Goal: Book appointment/travel/reservation

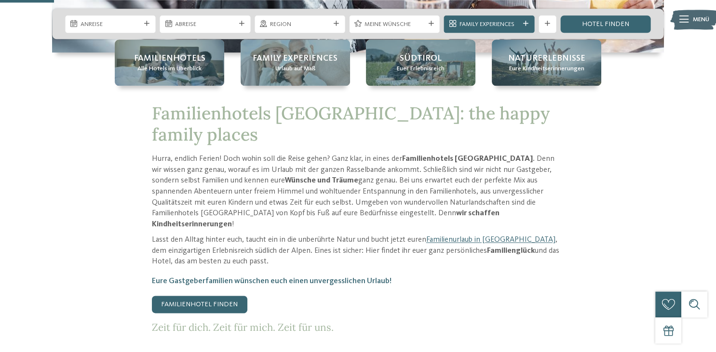
scroll to position [274, 0]
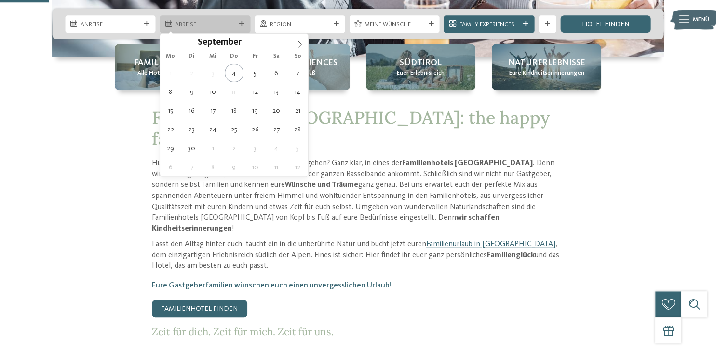
click at [201, 27] on span "Abreise" at bounding box center [205, 24] width 60 height 9
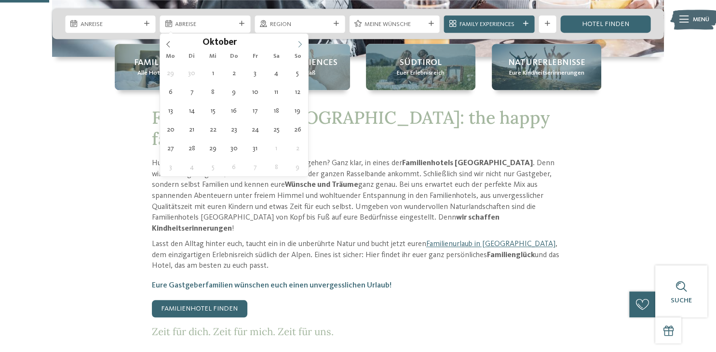
click at [303, 45] on icon at bounding box center [299, 44] width 7 height 7
type input "****"
click at [303, 45] on icon at bounding box center [299, 44] width 7 height 7
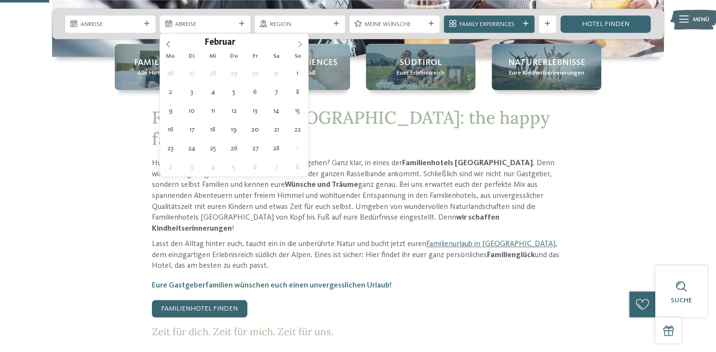
click at [303, 45] on icon at bounding box center [299, 44] width 7 height 7
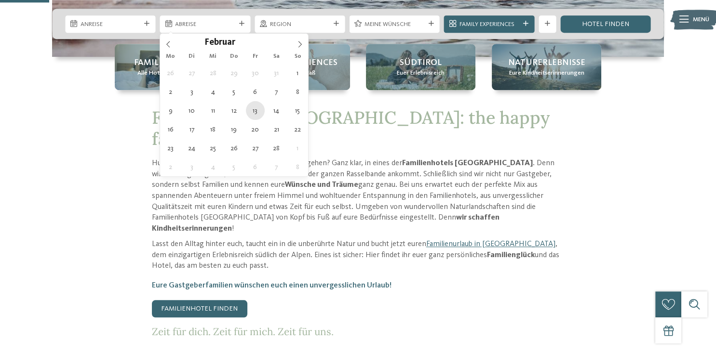
type div "[DATE]"
type input "****"
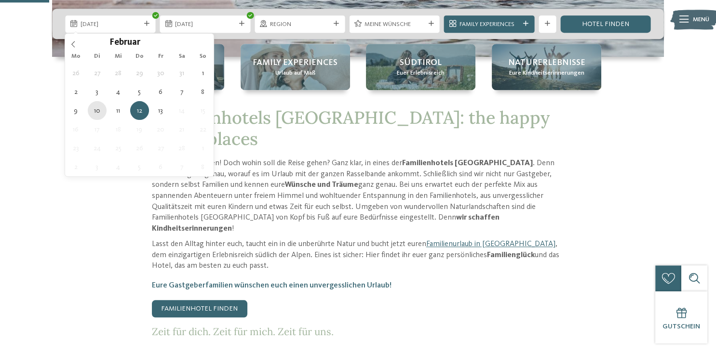
type div "[DATE]"
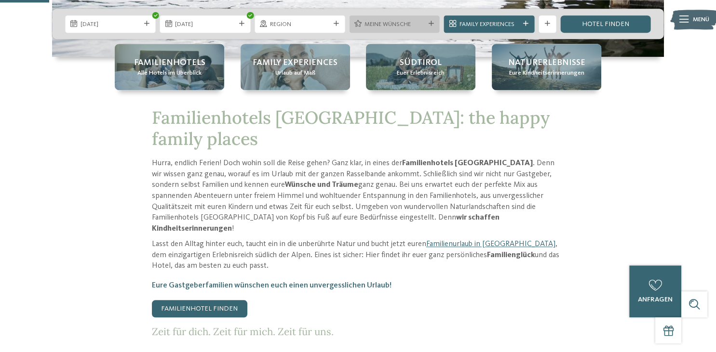
click at [435, 24] on div at bounding box center [430, 23] width 9 height 5
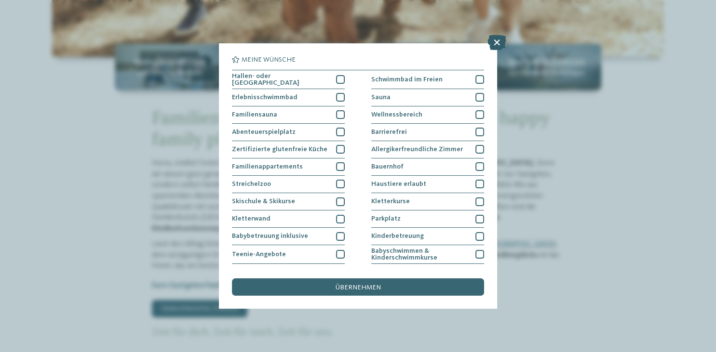
click at [499, 40] on icon at bounding box center [496, 42] width 19 height 15
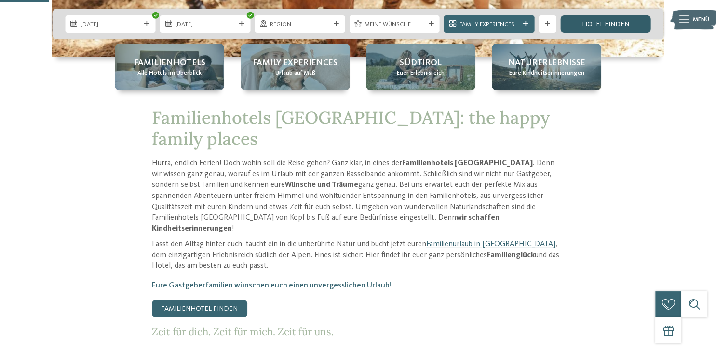
click at [598, 19] on link "Hotel finden" at bounding box center [605, 23] width 90 height 17
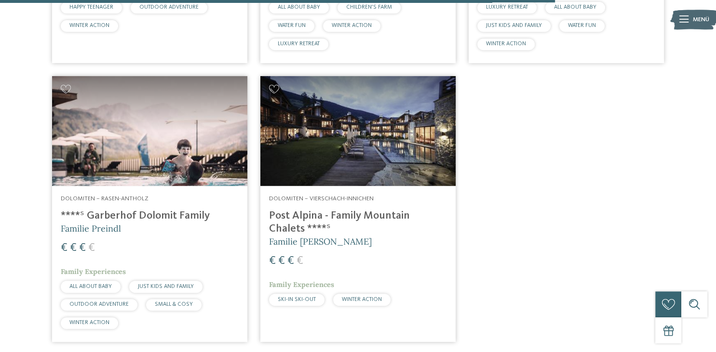
scroll to position [1702, 0]
